Goal: Task Accomplishment & Management: Manage account settings

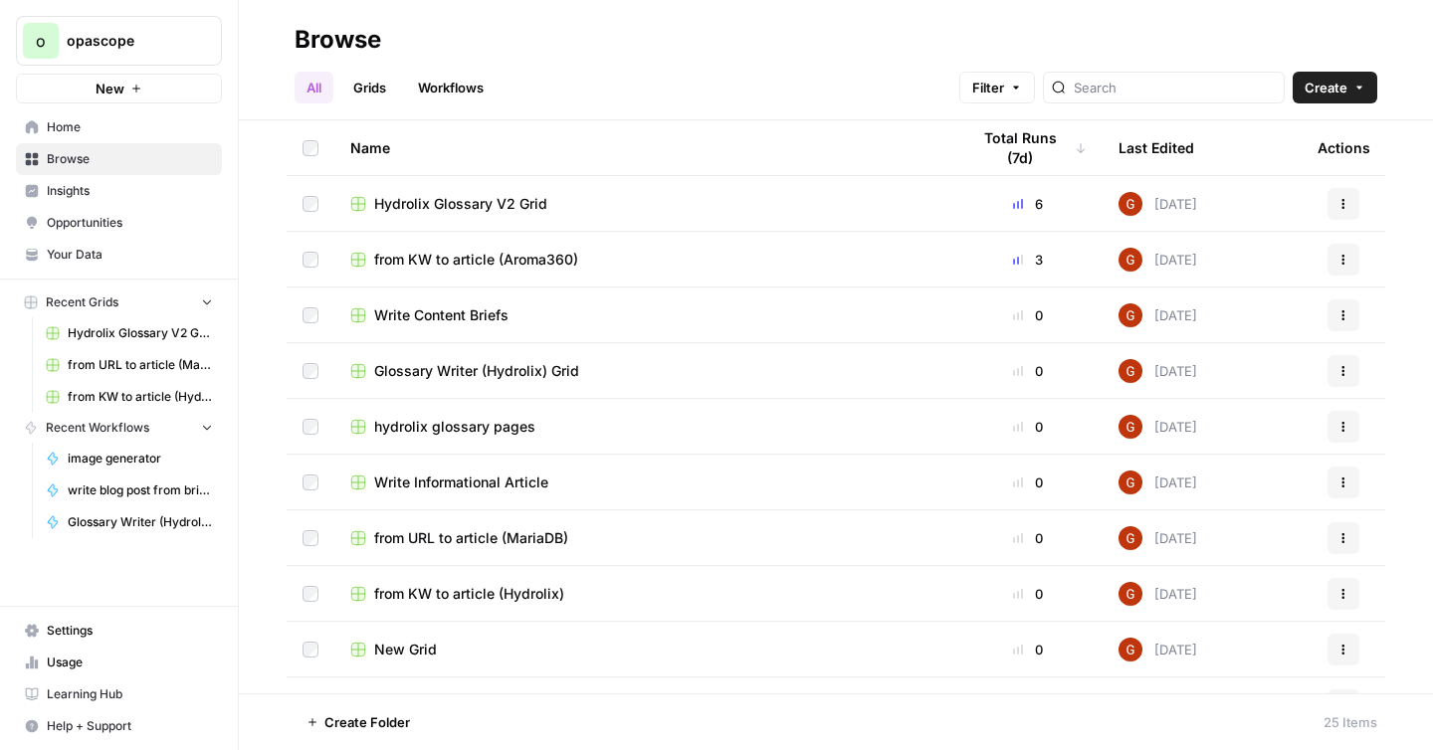
click at [82, 656] on span "Usage" at bounding box center [130, 663] width 166 height 18
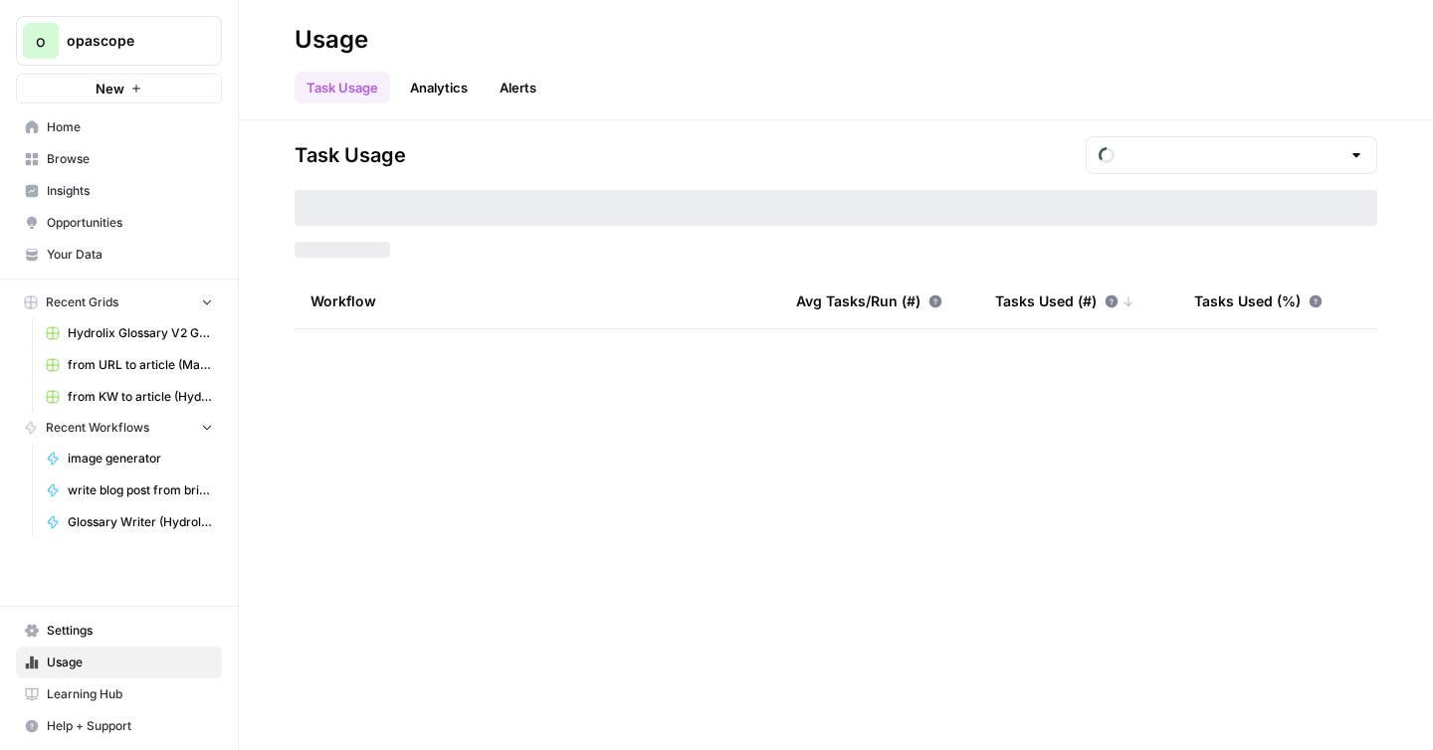
type input "September Included Tasks"
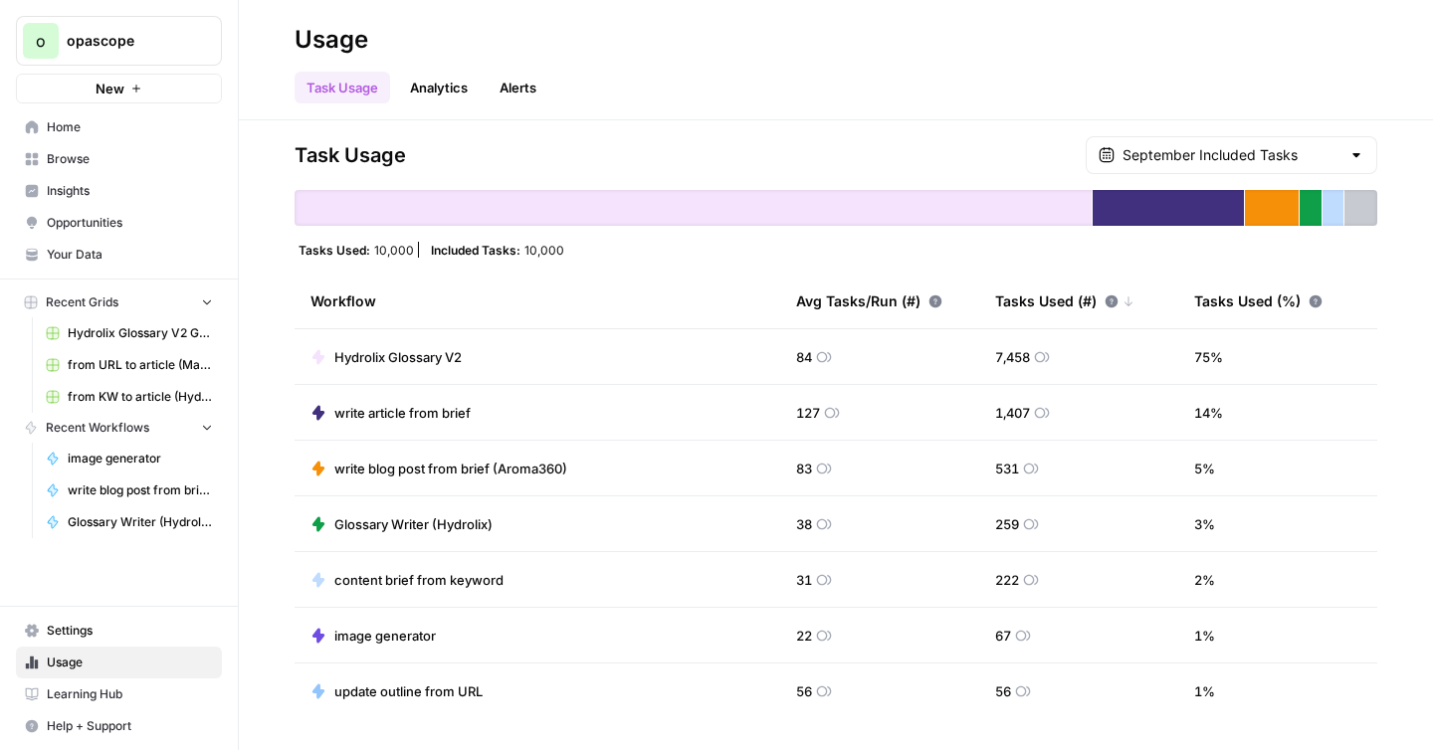
click at [65, 667] on span "Usage" at bounding box center [130, 663] width 166 height 18
click at [453, 96] on link "Analytics" at bounding box center [439, 88] width 82 height 32
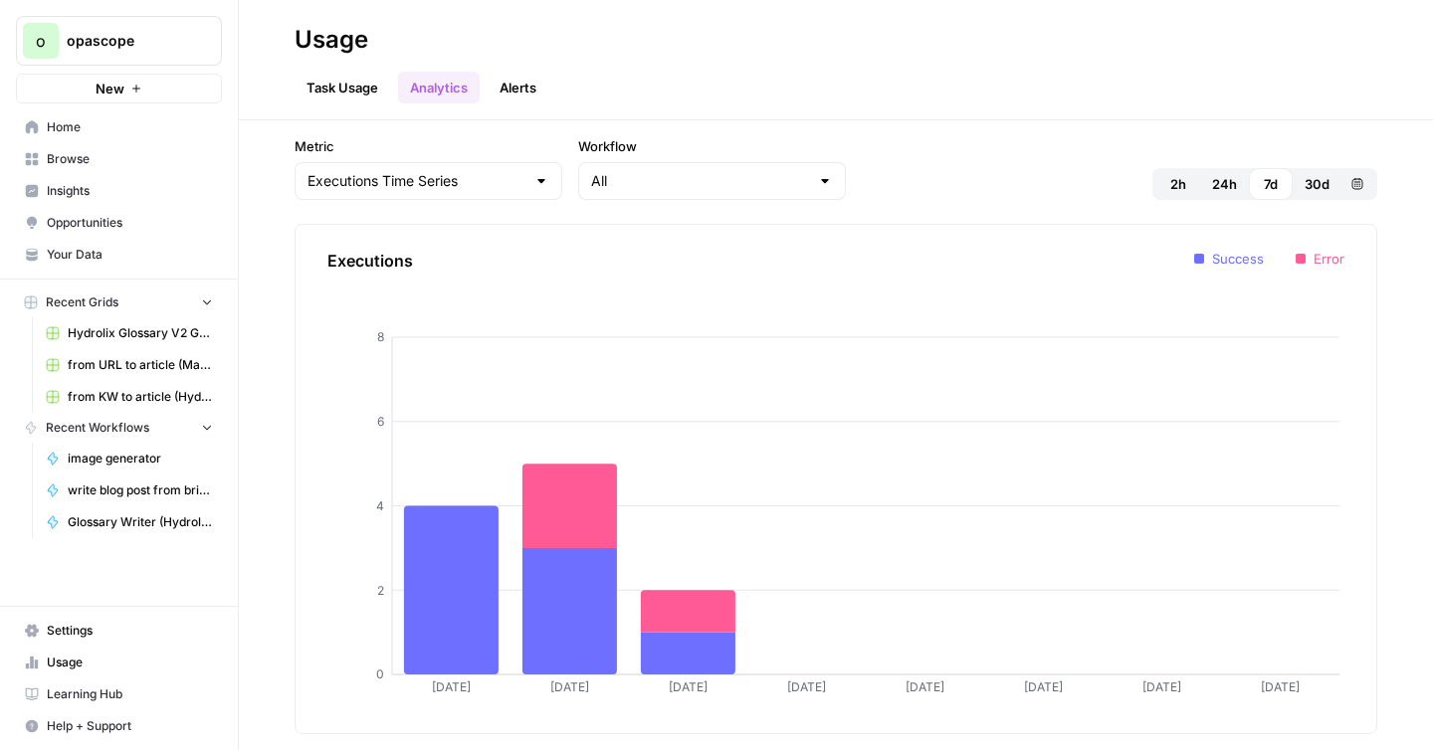
click at [1314, 184] on span "30d" at bounding box center [1317, 184] width 25 height 20
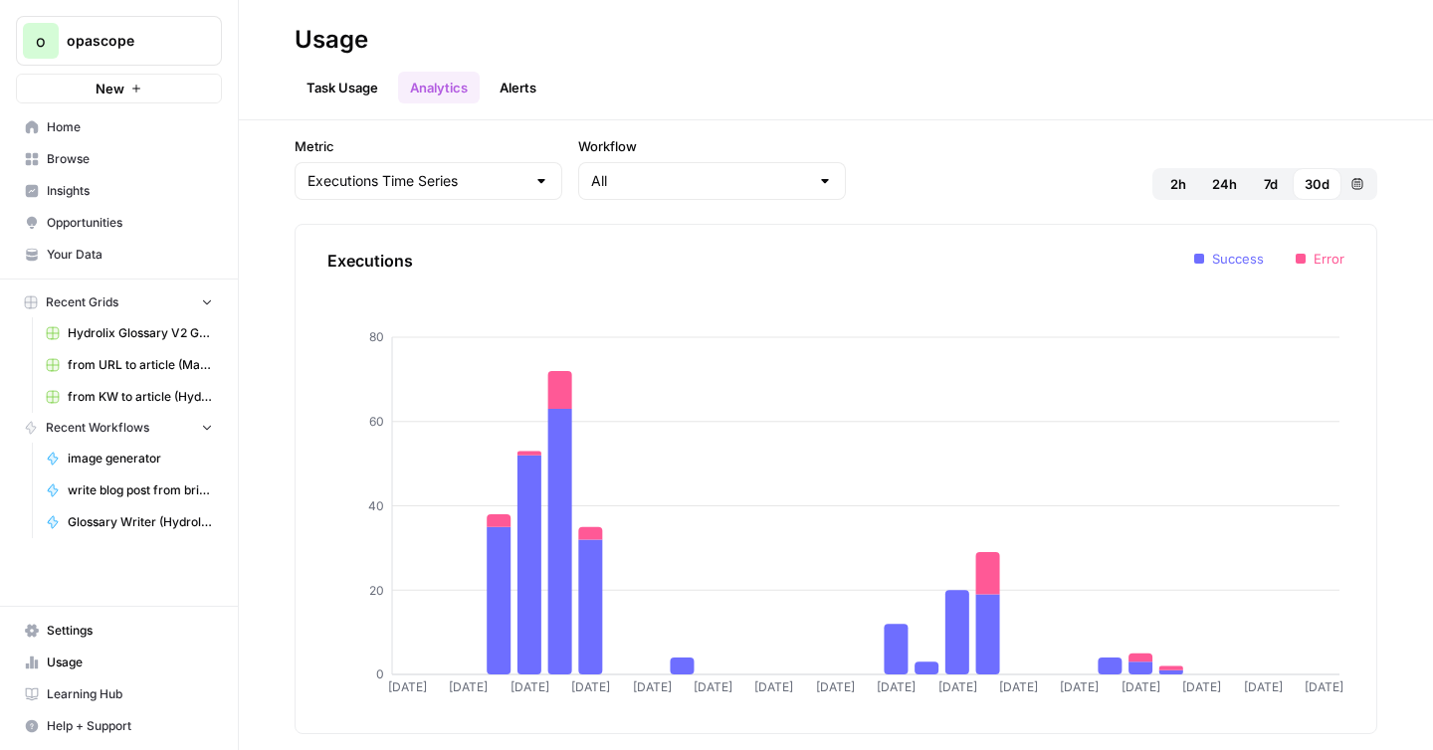
click at [523, 85] on button "Alerts" at bounding box center [518, 88] width 61 height 32
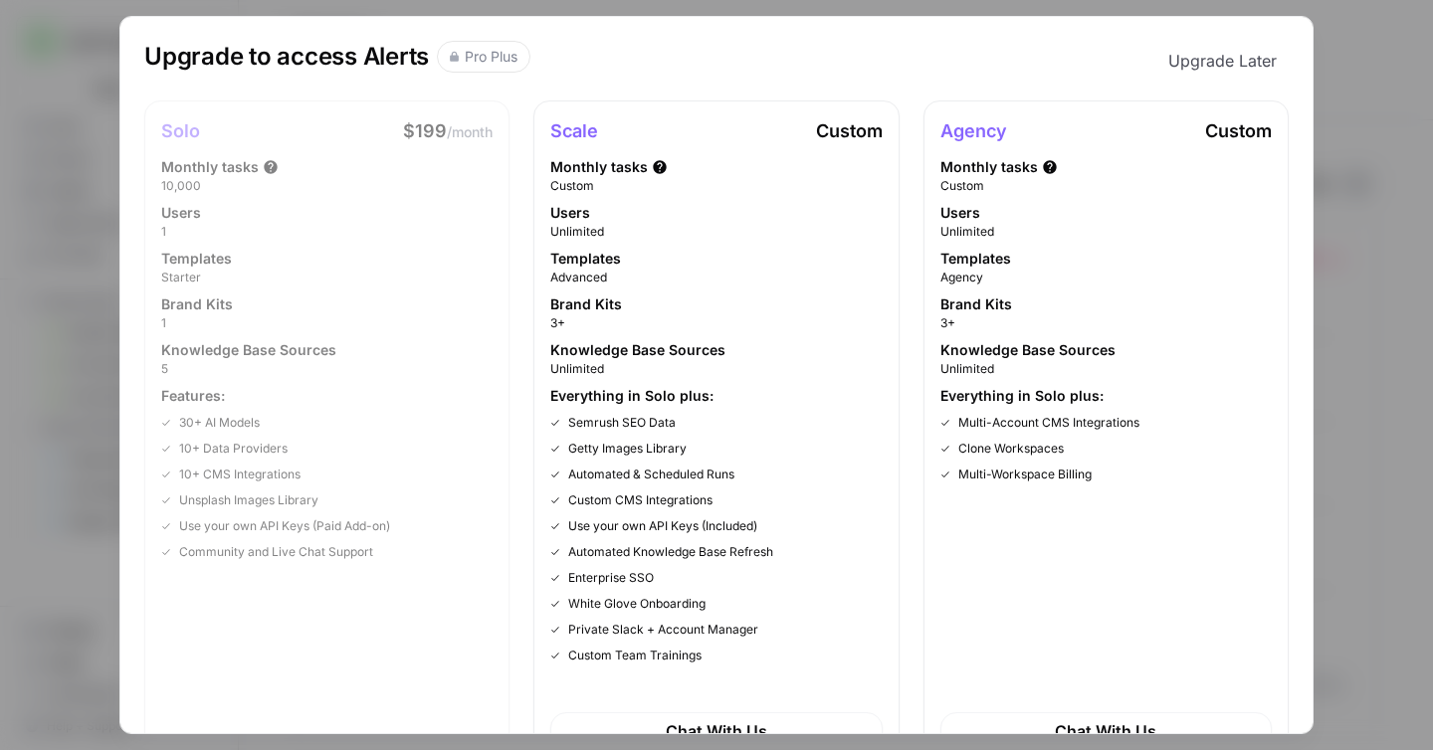
click at [1382, 111] on div "Upgrade to access Alerts Pro Plus Upgrade Later Solo $199 /month Monthly tasks …" at bounding box center [716, 375] width 1433 height 750
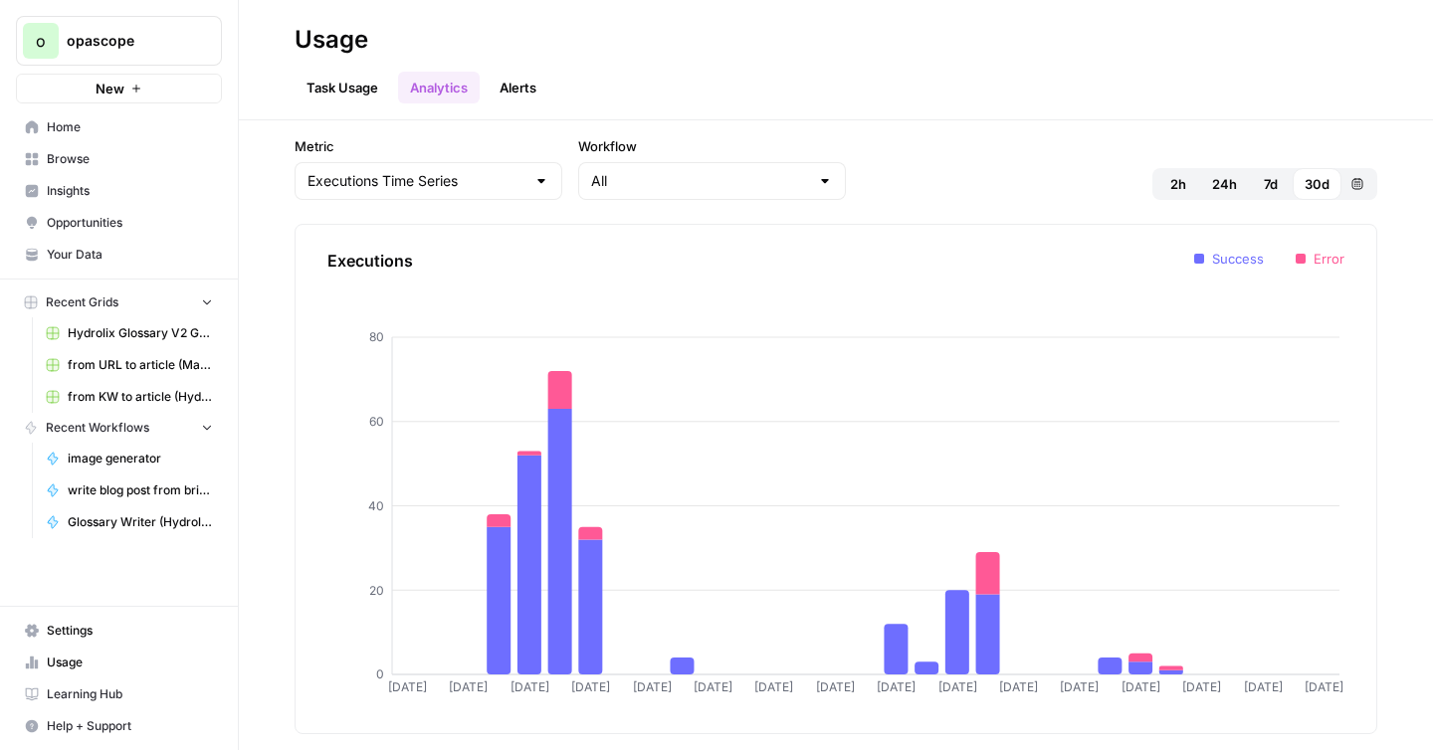
click at [65, 632] on span "Settings" at bounding box center [130, 631] width 166 height 18
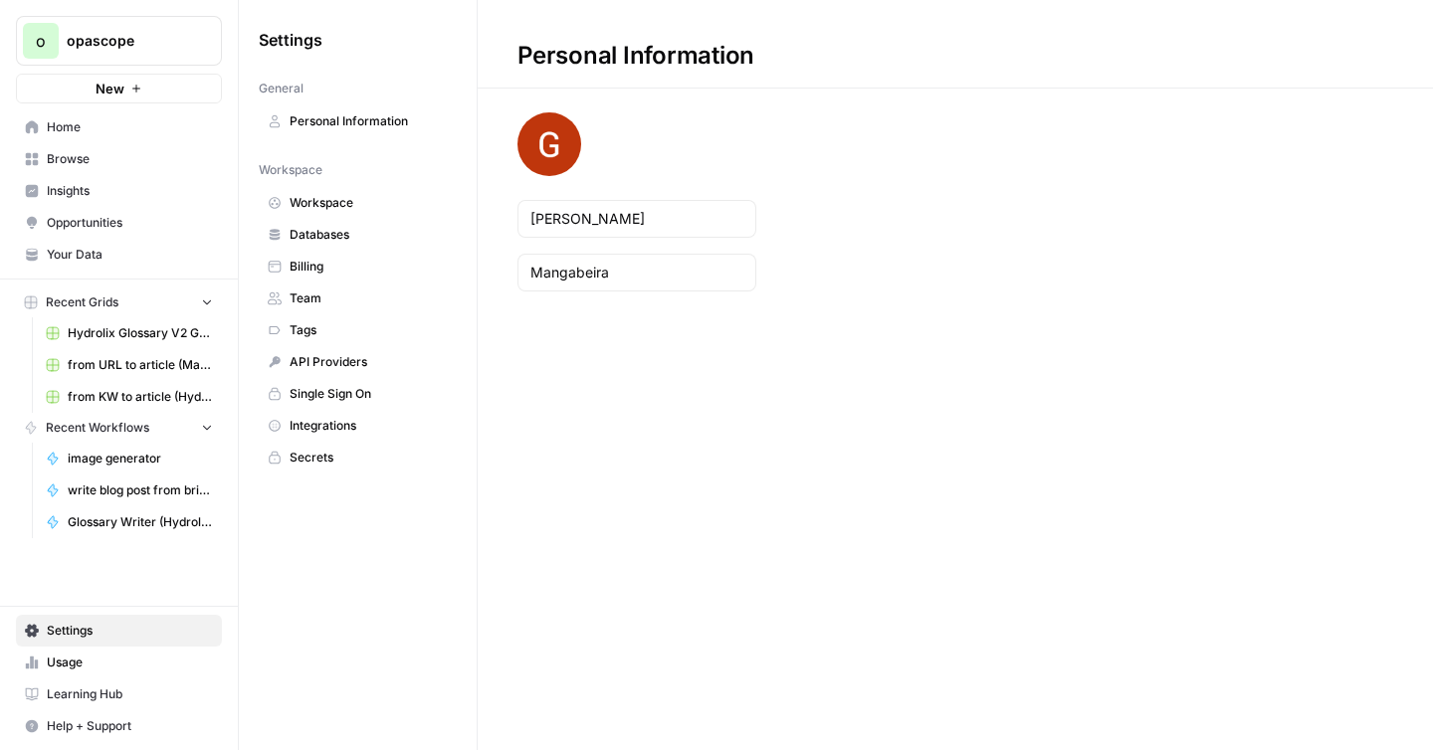
click at [292, 264] on span "Billing" at bounding box center [369, 267] width 158 height 18
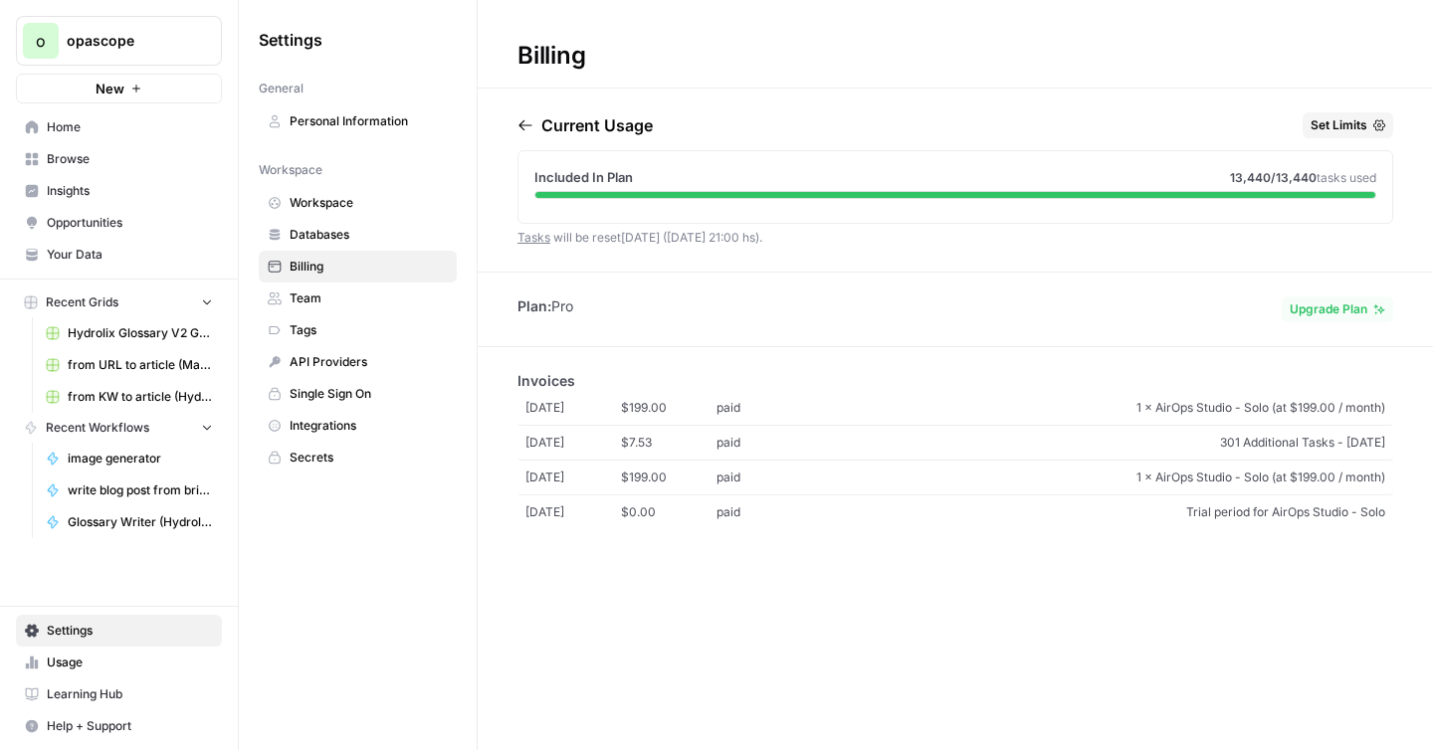
click at [1375, 310] on icon "button" at bounding box center [1379, 310] width 12 height 12
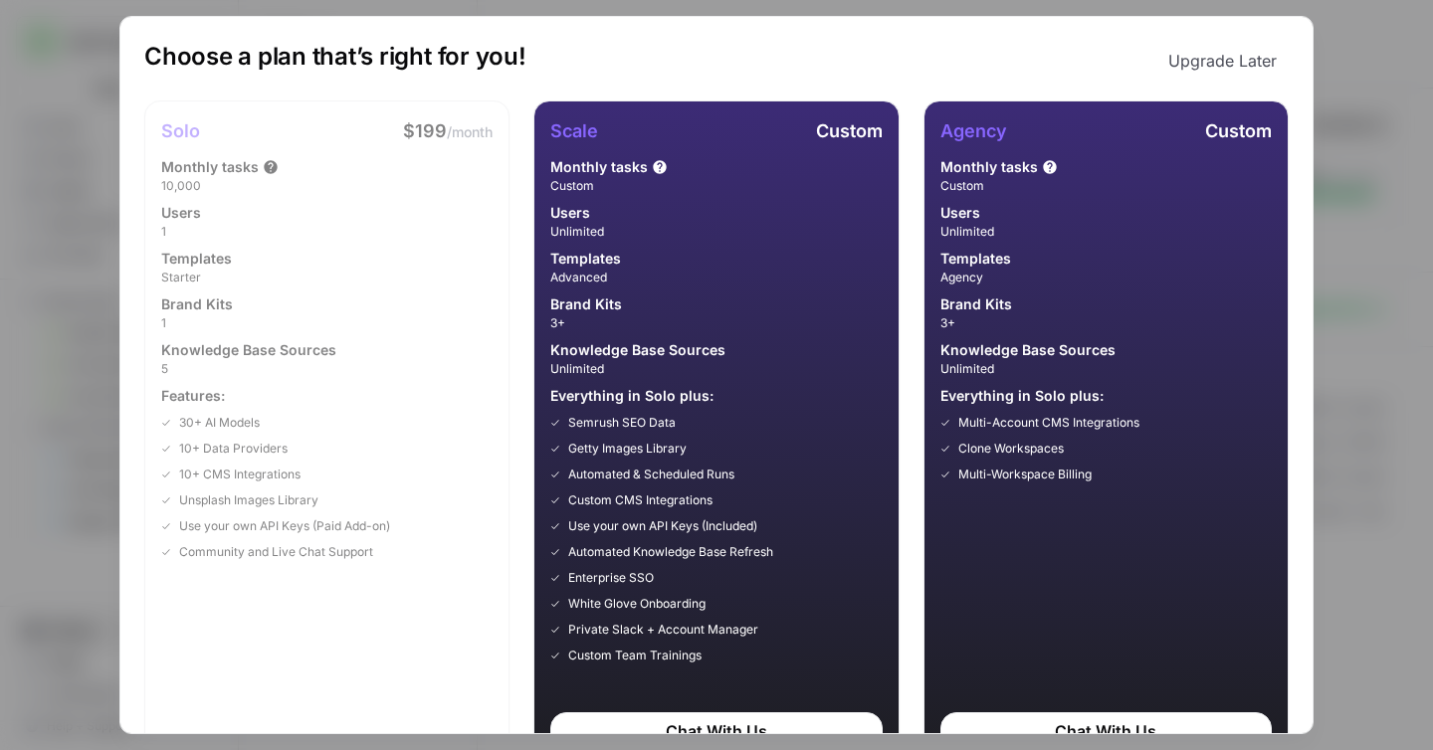
click at [1348, 275] on div "Choose a plan that’s right for you! Upgrade Later Solo $199 /month Monthly task…" at bounding box center [716, 375] width 1433 height 750
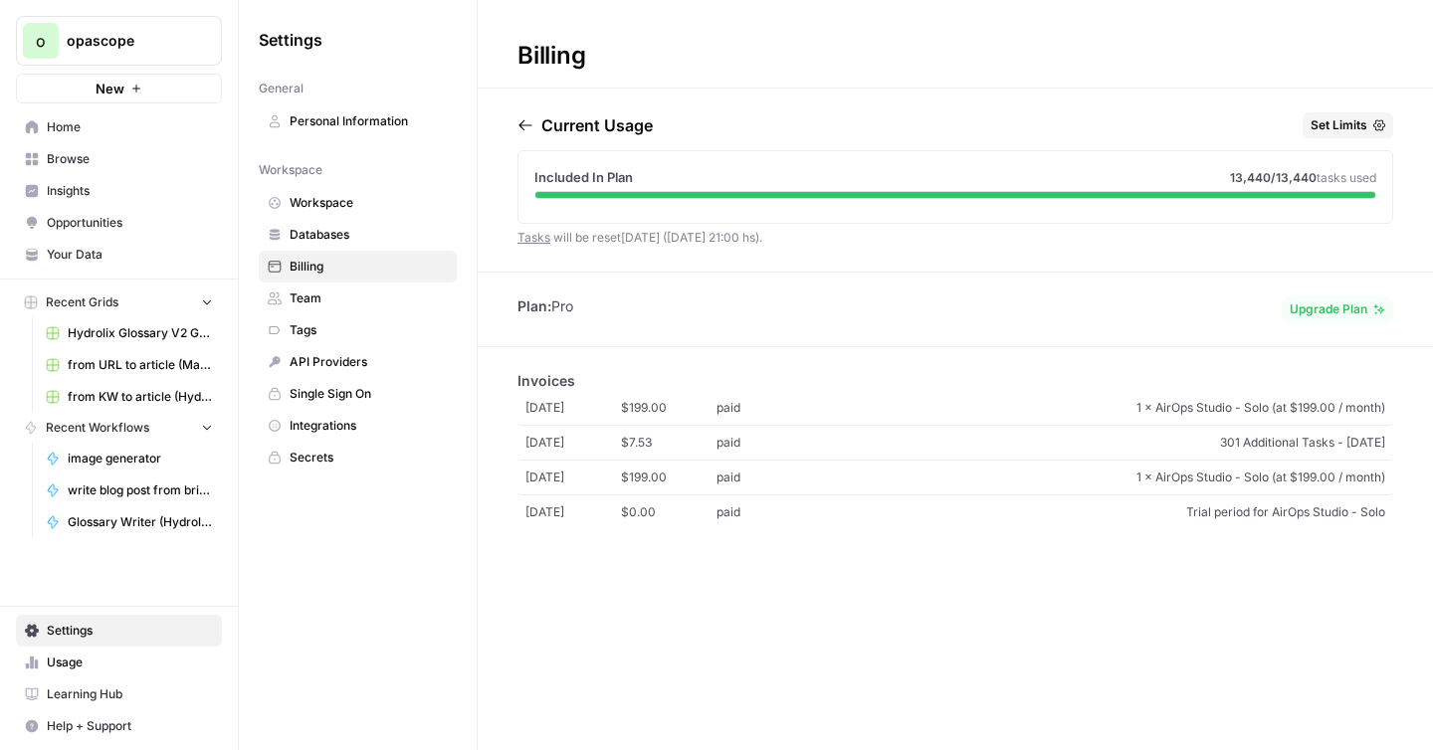
click at [316, 427] on span "Integrations" at bounding box center [369, 426] width 158 height 18
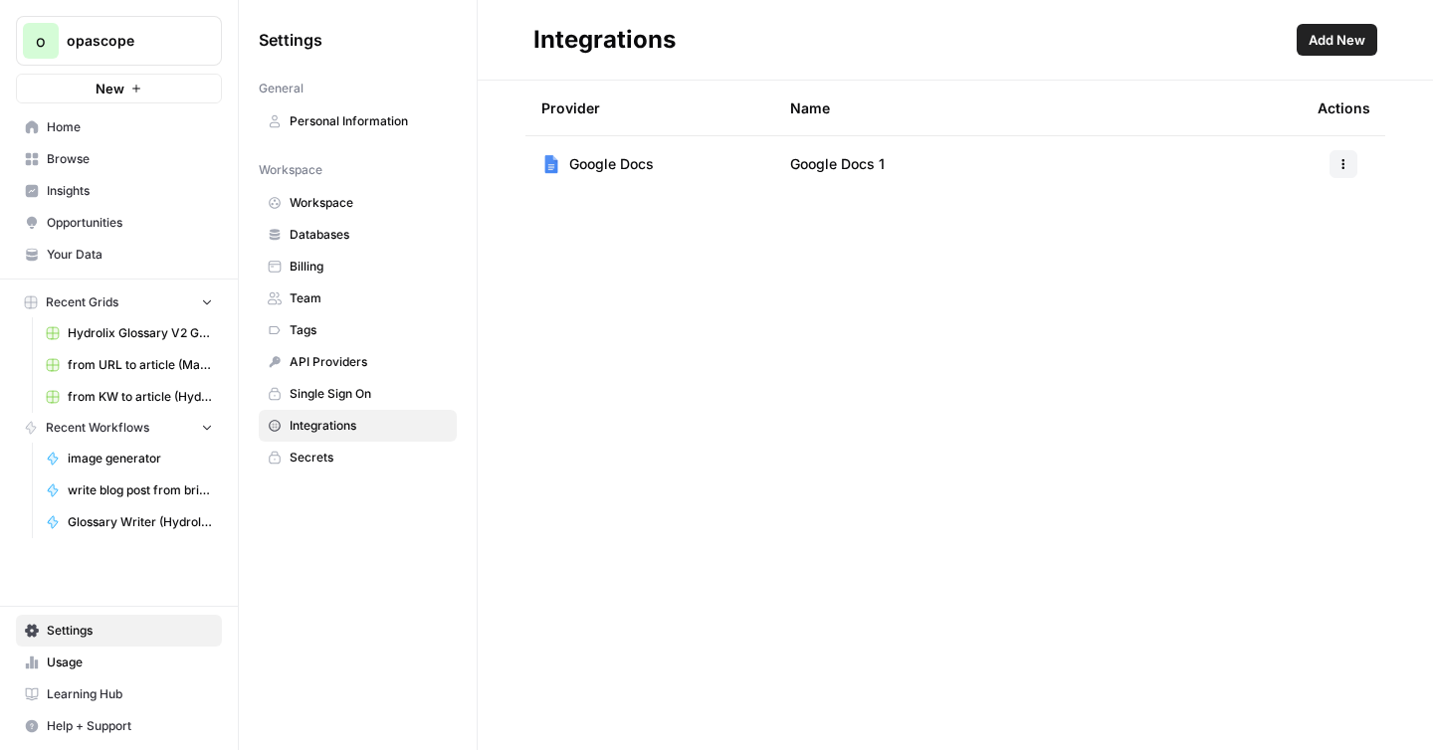
click at [1313, 40] on span "Add New" at bounding box center [1337, 40] width 57 height 20
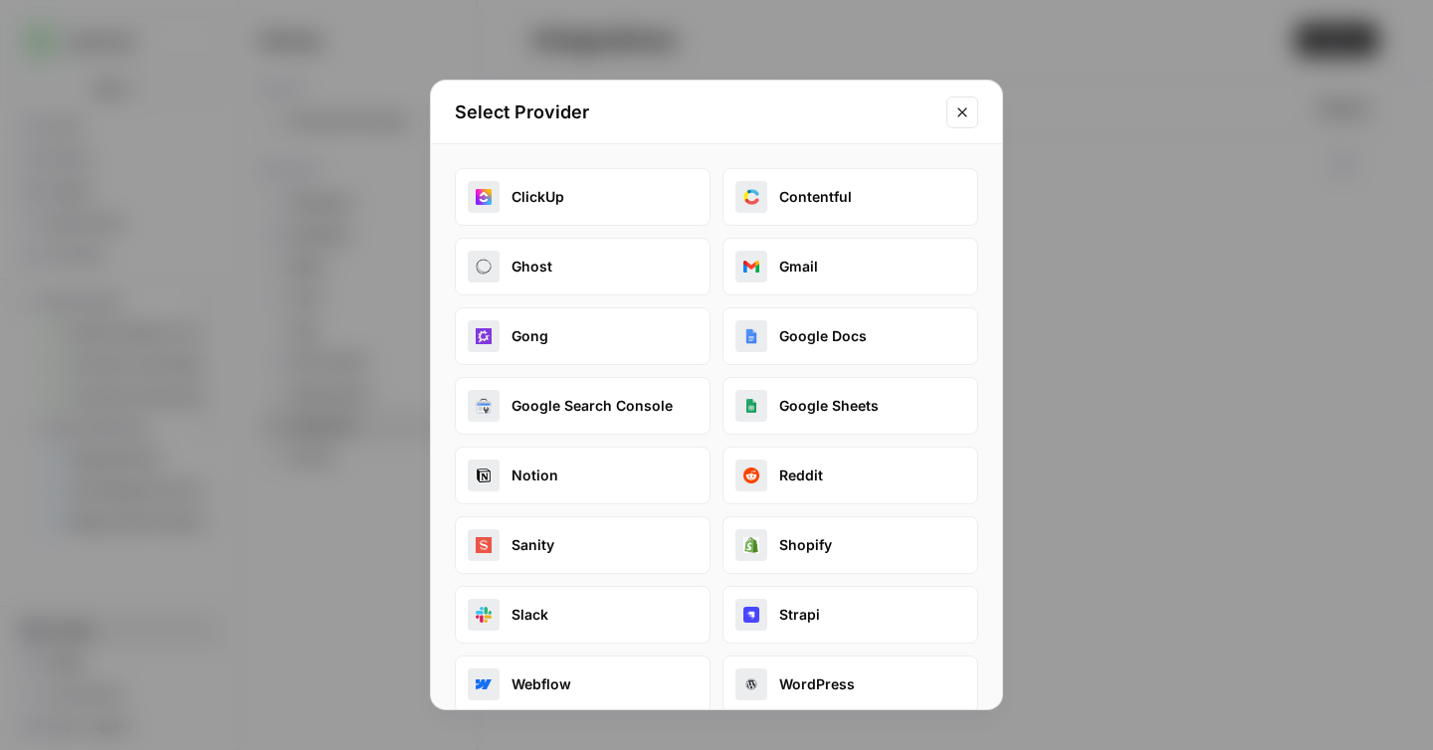
click at [1135, 364] on div "Select Provider ClickUp Contentful Ghost Gmail Gong Google Docs Google Search C…" at bounding box center [716, 375] width 1433 height 750
